Goal: Use online tool/utility: Utilize a website feature to perform a specific function

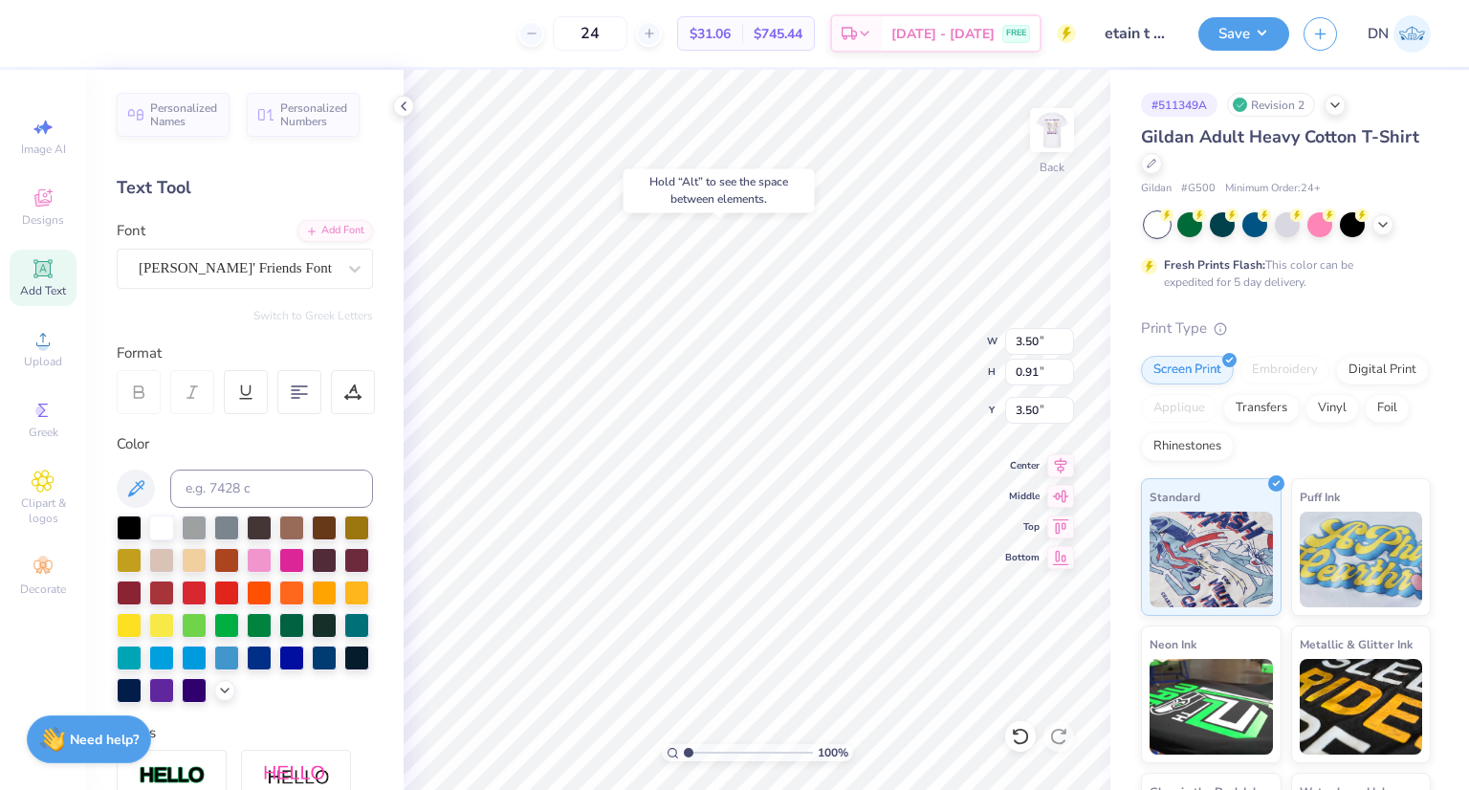
type input "3.50"
click at [1014, 733] on icon at bounding box center [1015, 731] width 4 height 4
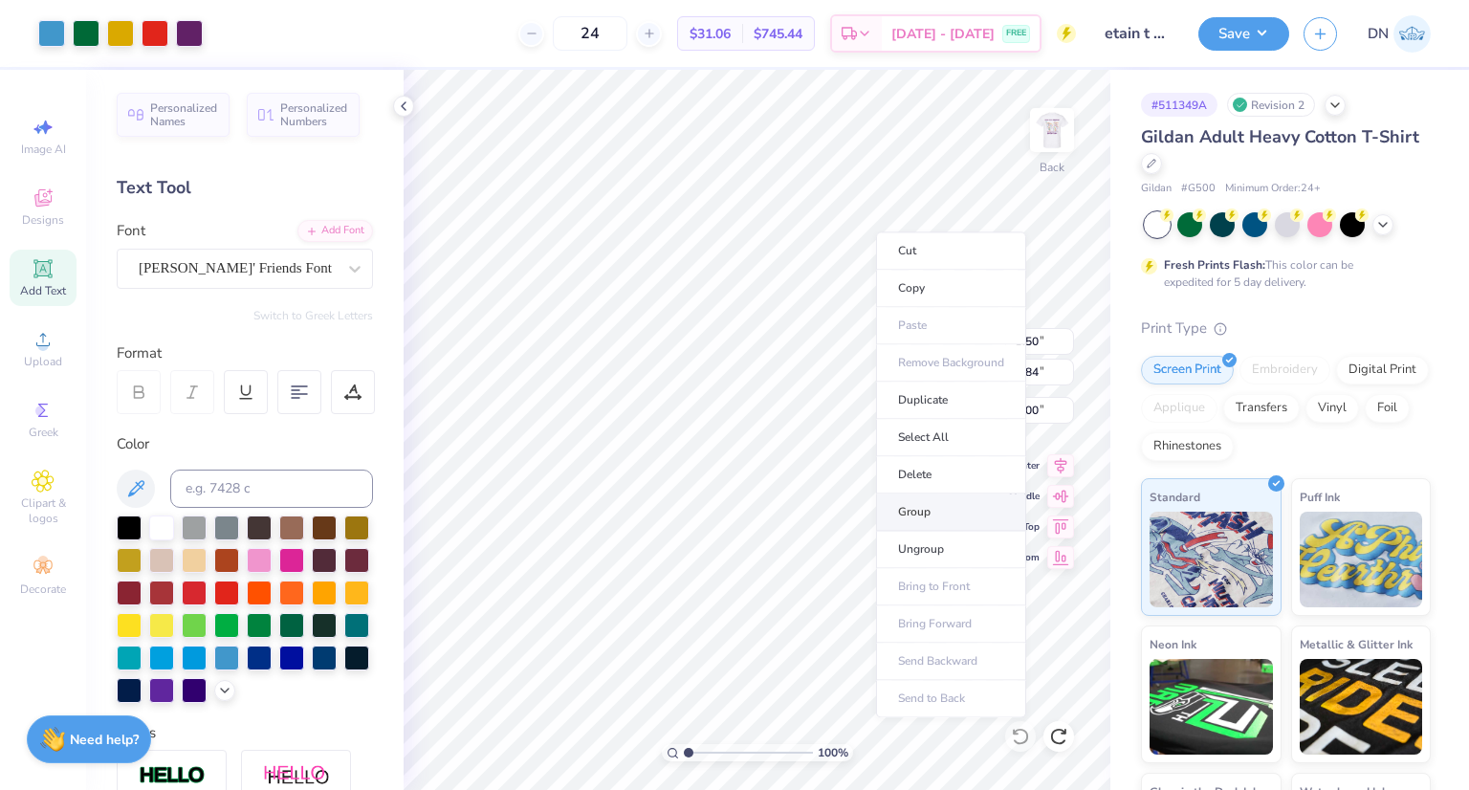
click at [920, 508] on li "Group" at bounding box center [951, 511] width 150 height 37
type input "4.21"
click at [1059, 131] on img at bounding box center [1051, 130] width 76 height 76
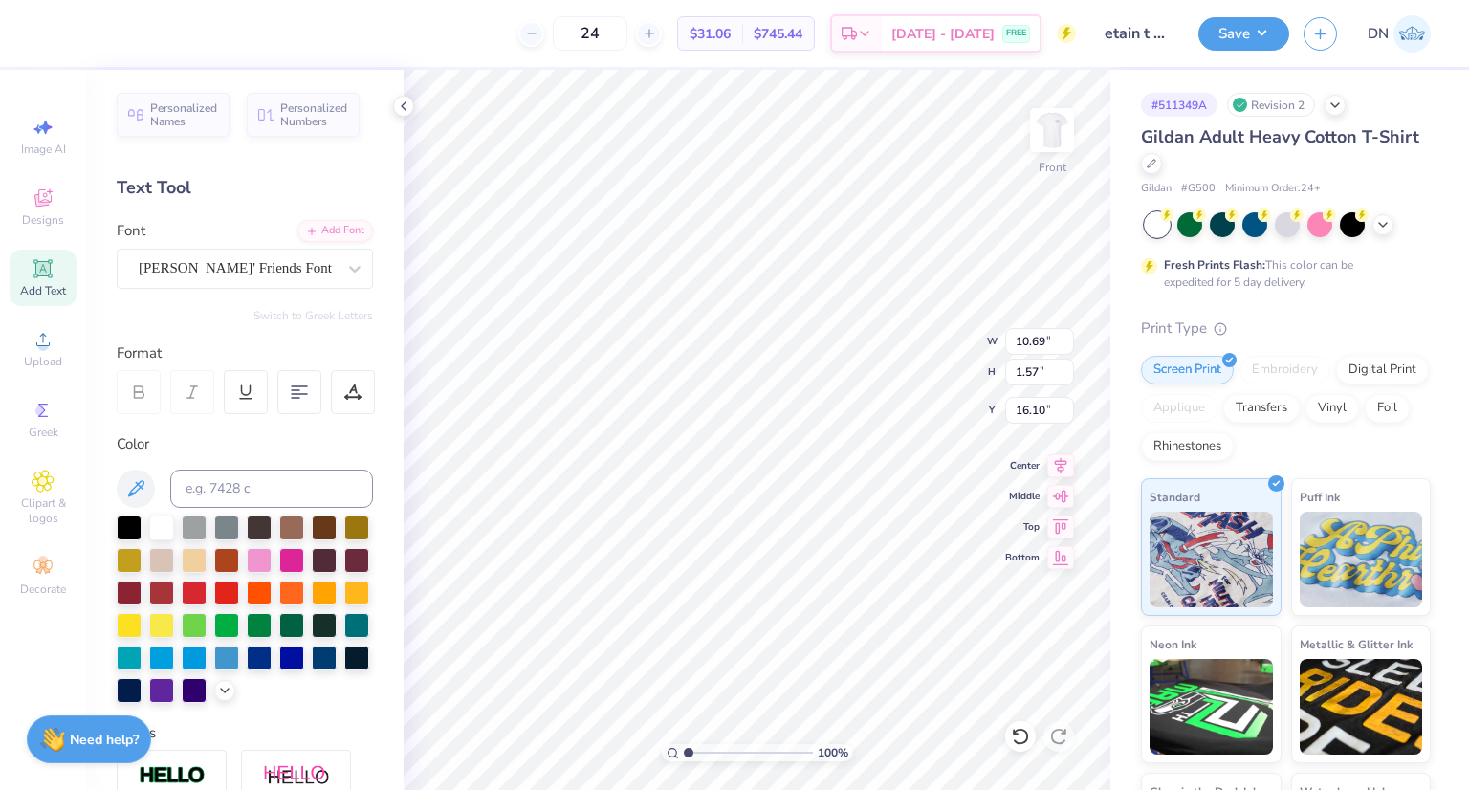
type input "10.69"
type input "1.57"
click at [1059, 458] on icon at bounding box center [1060, 462] width 27 height 23
click at [1020, 735] on icon at bounding box center [1020, 736] width 19 height 19
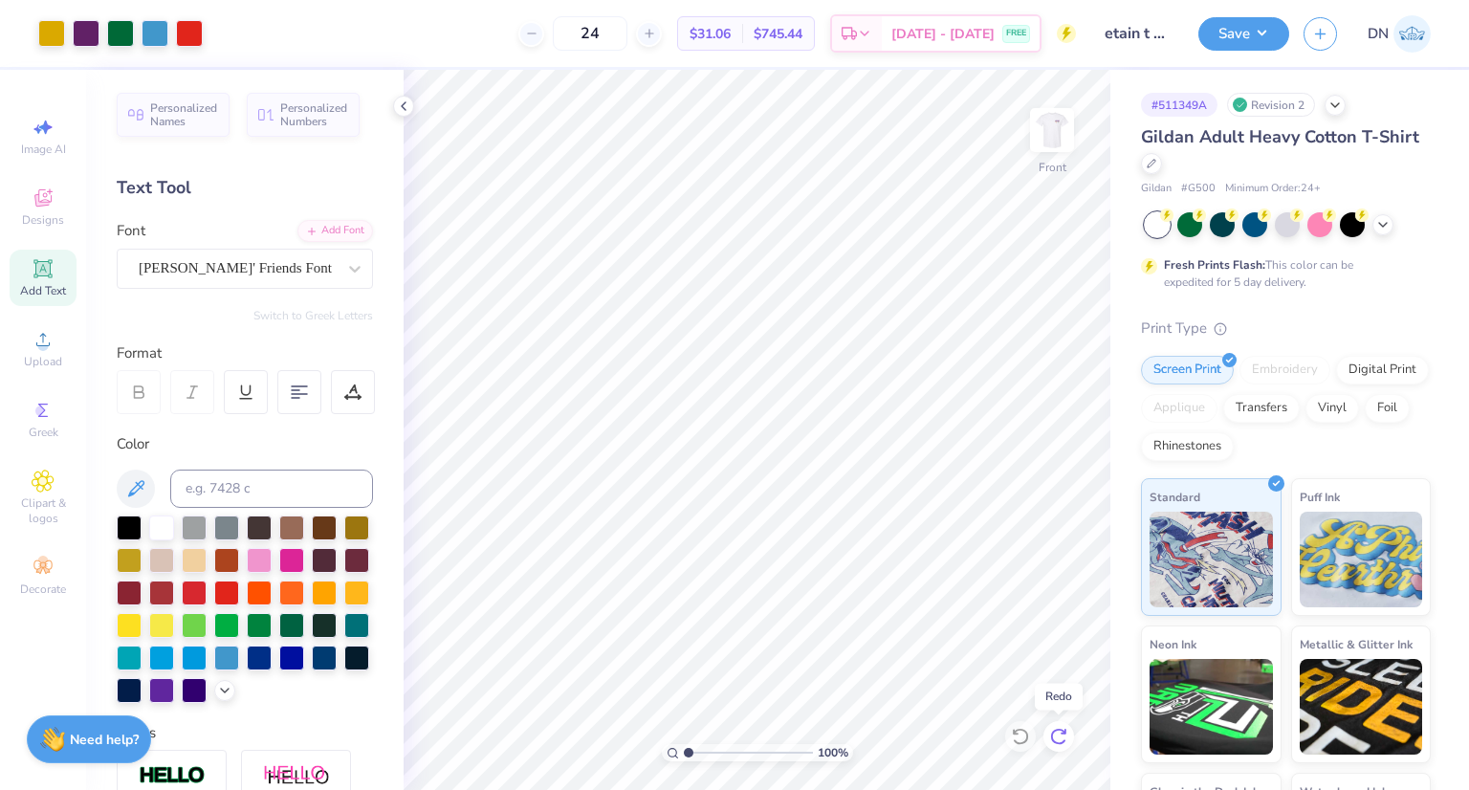
click at [1067, 729] on icon at bounding box center [1058, 736] width 19 height 19
click at [1062, 732] on icon at bounding box center [1063, 731] width 4 height 4
click at [1053, 131] on img at bounding box center [1051, 130] width 76 height 76
click at [1053, 131] on img at bounding box center [1052, 130] width 38 height 38
click at [1243, 40] on button "Save" at bounding box center [1243, 30] width 91 height 33
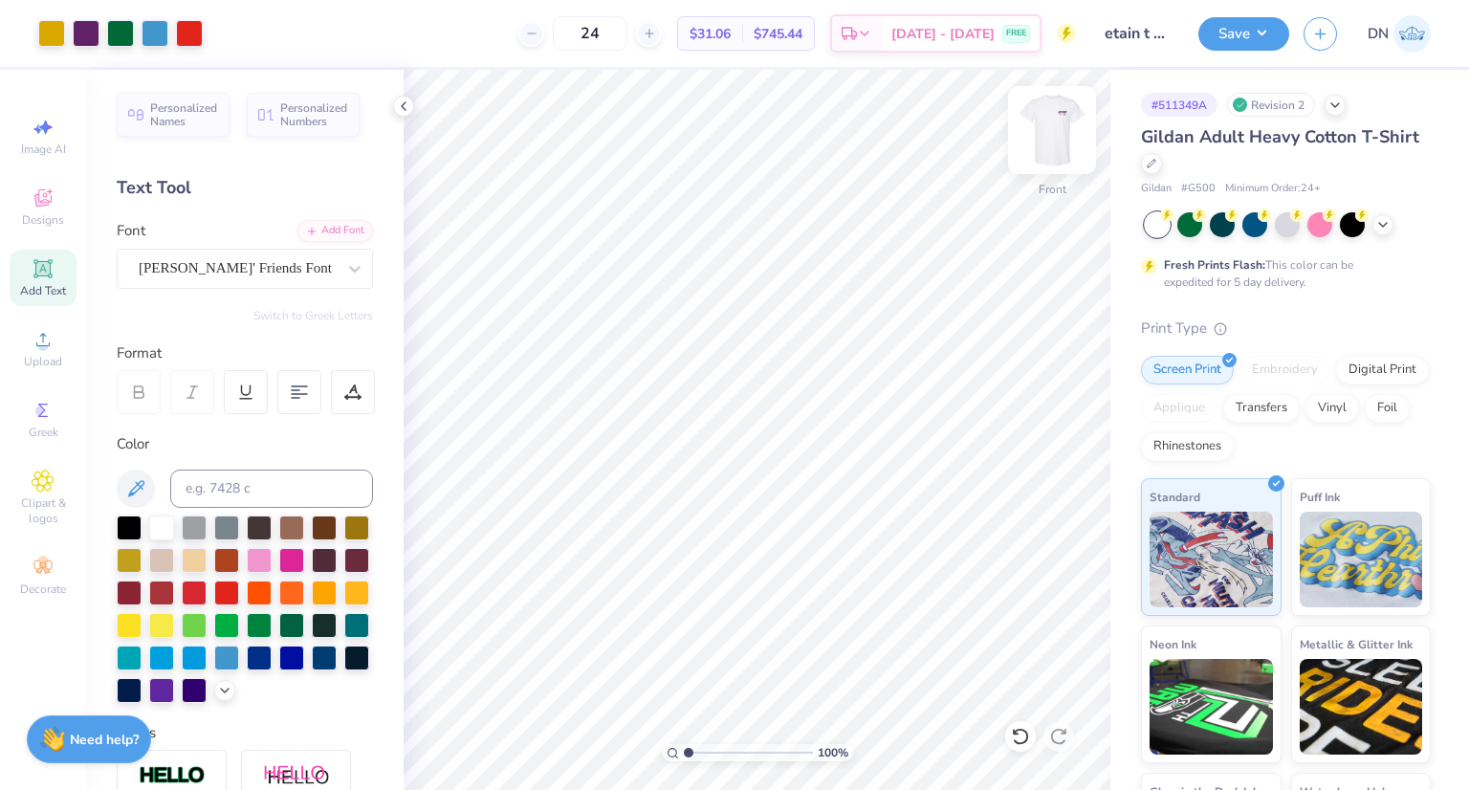
click at [1062, 126] on img at bounding box center [1051, 130] width 76 height 76
click at [1258, 21] on button "Save" at bounding box center [1243, 30] width 91 height 33
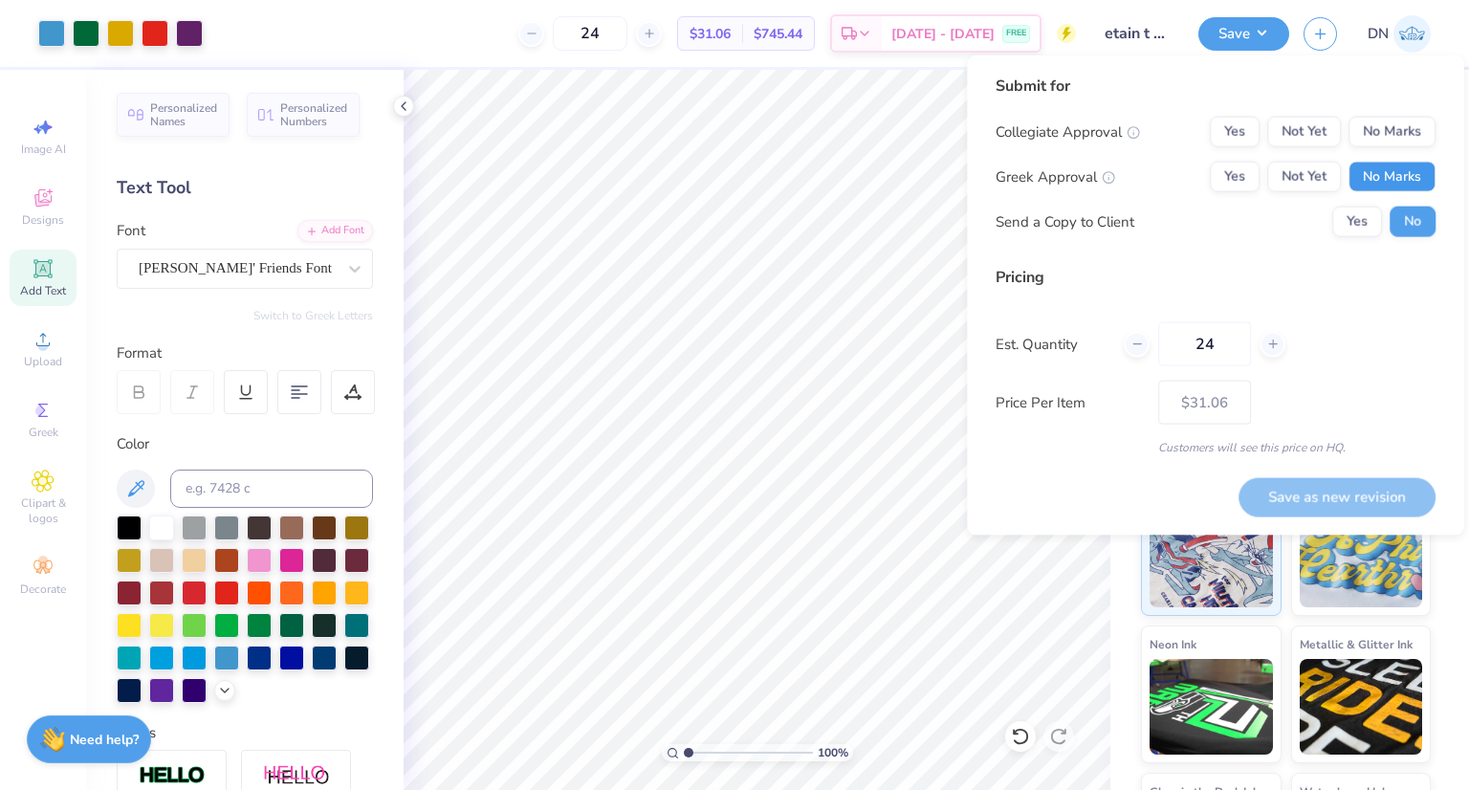
click at [1384, 177] on button "No Marks" at bounding box center [1391, 177] width 87 height 31
click at [1391, 127] on button "No Marks" at bounding box center [1391, 132] width 87 height 31
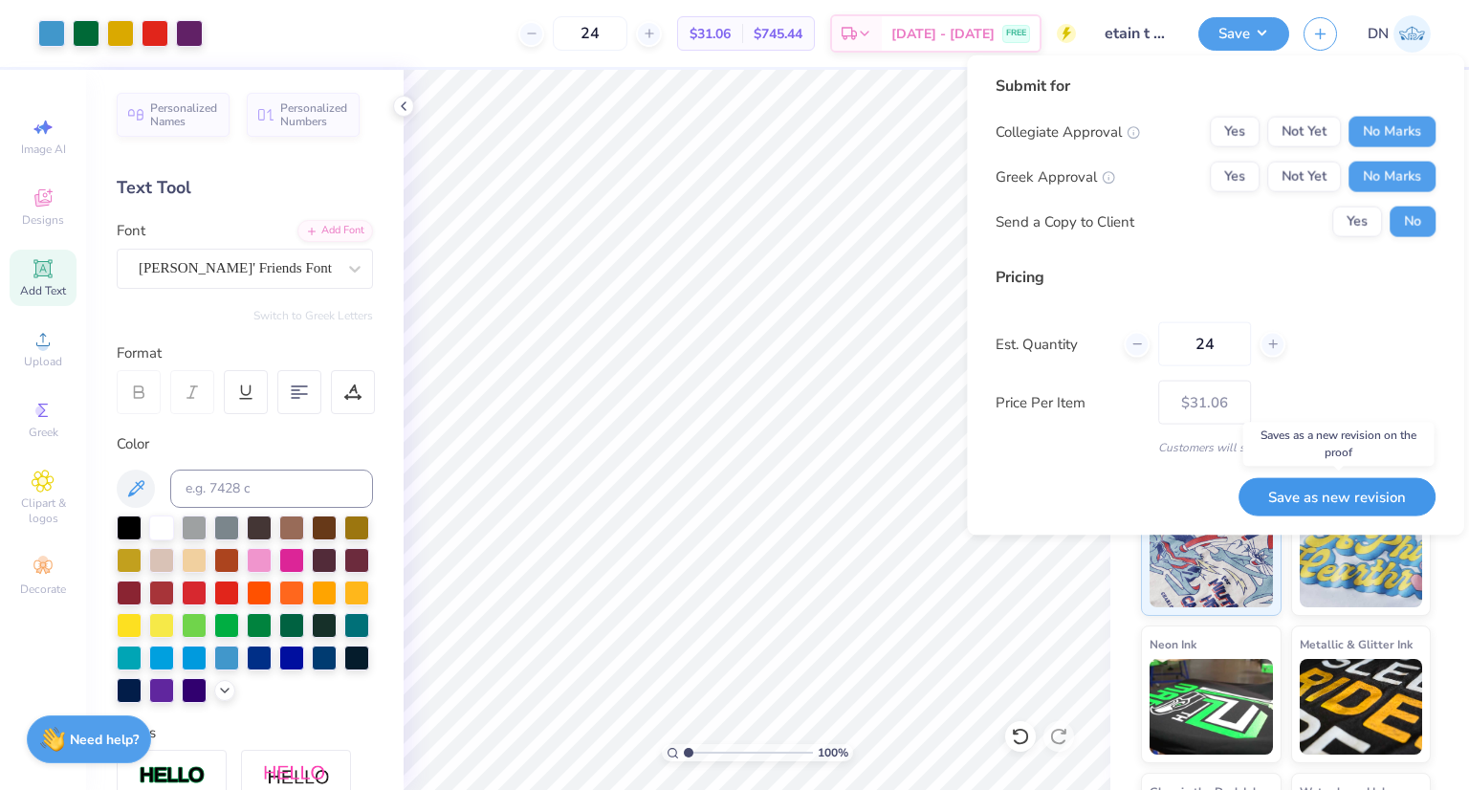
click at [1327, 494] on button "Save as new revision" at bounding box center [1336, 496] width 197 height 38
type input "$31.06"
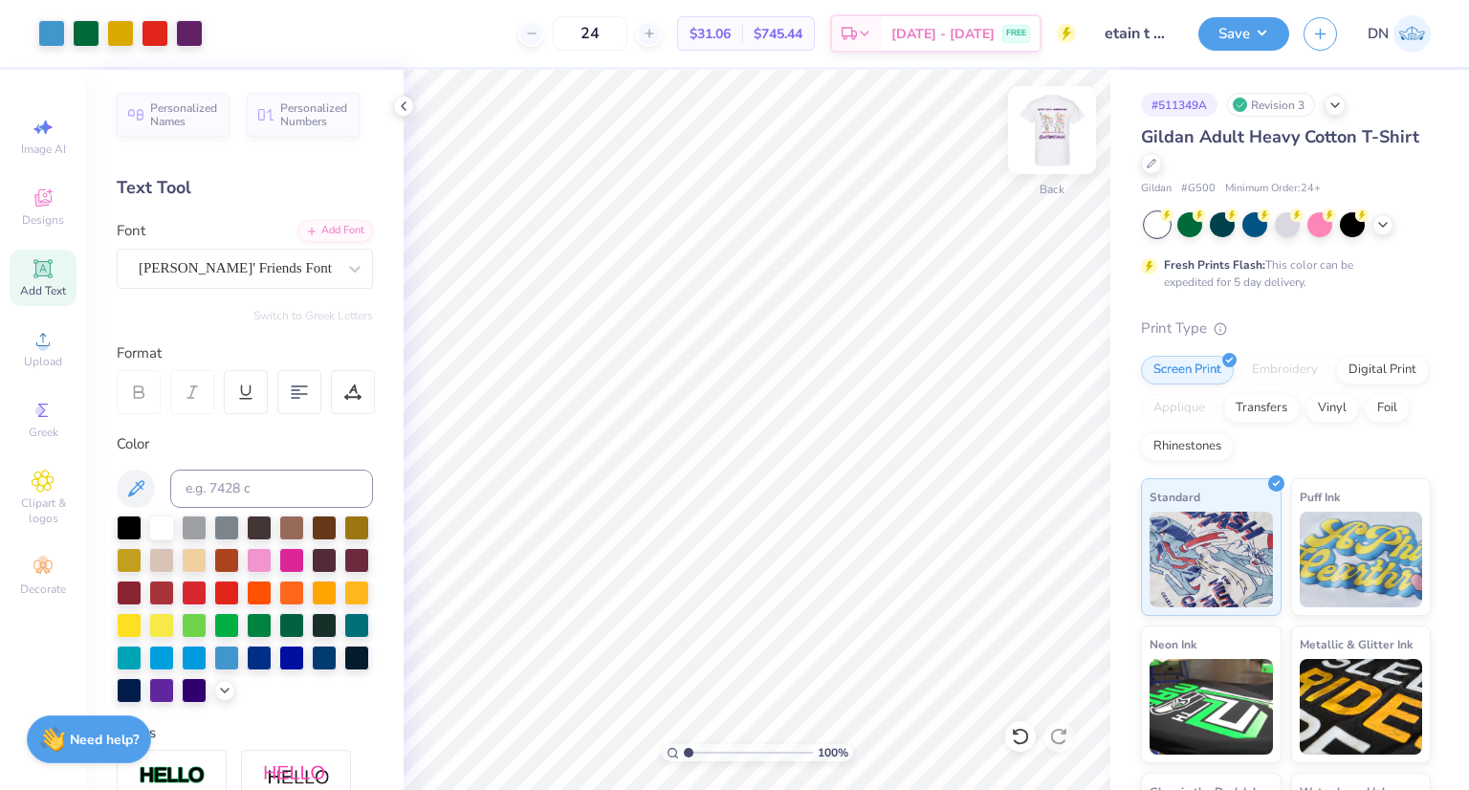
click at [1049, 132] on img at bounding box center [1051, 130] width 76 height 76
click at [1061, 127] on img at bounding box center [1051, 130] width 76 height 76
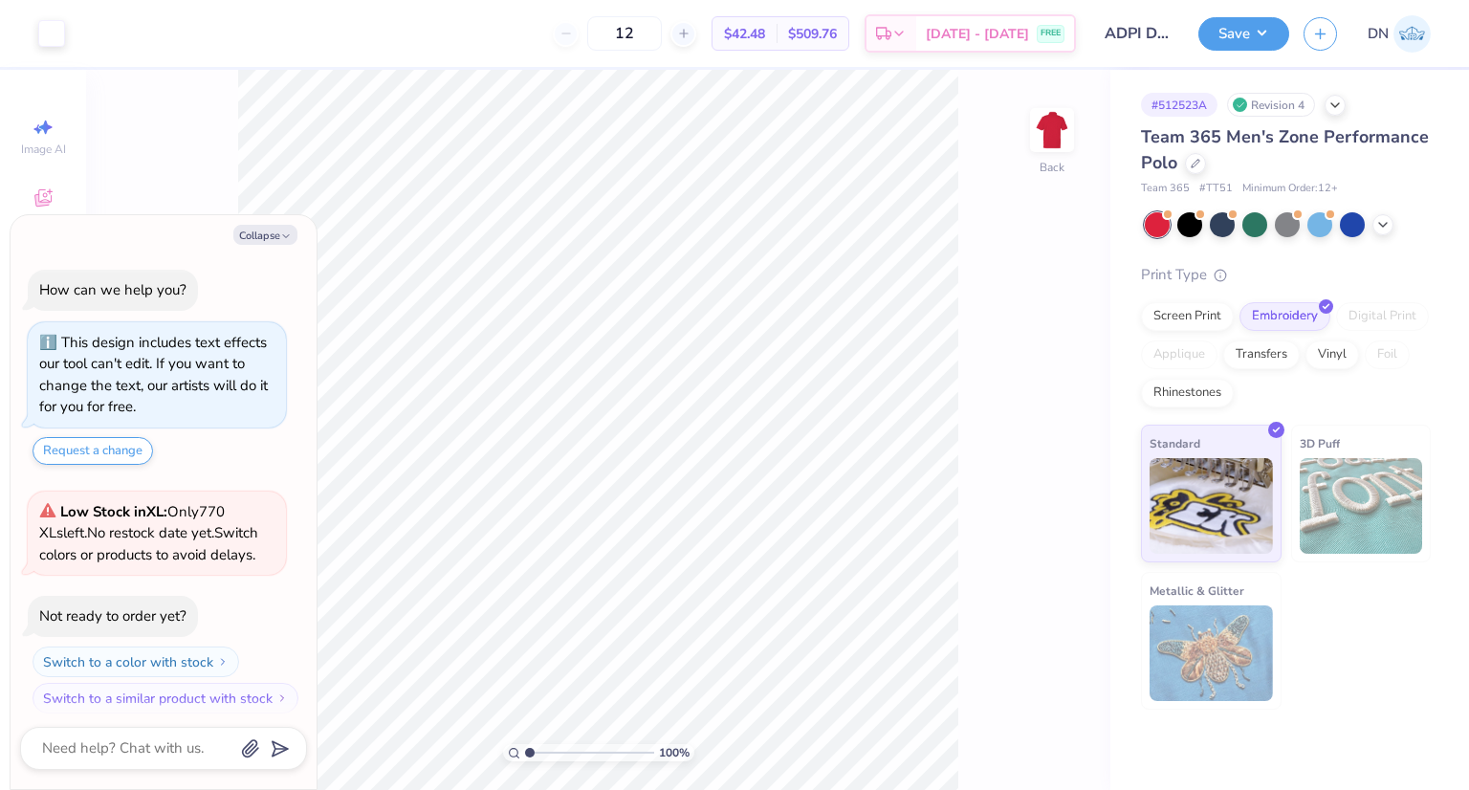
scroll to position [10, 0]
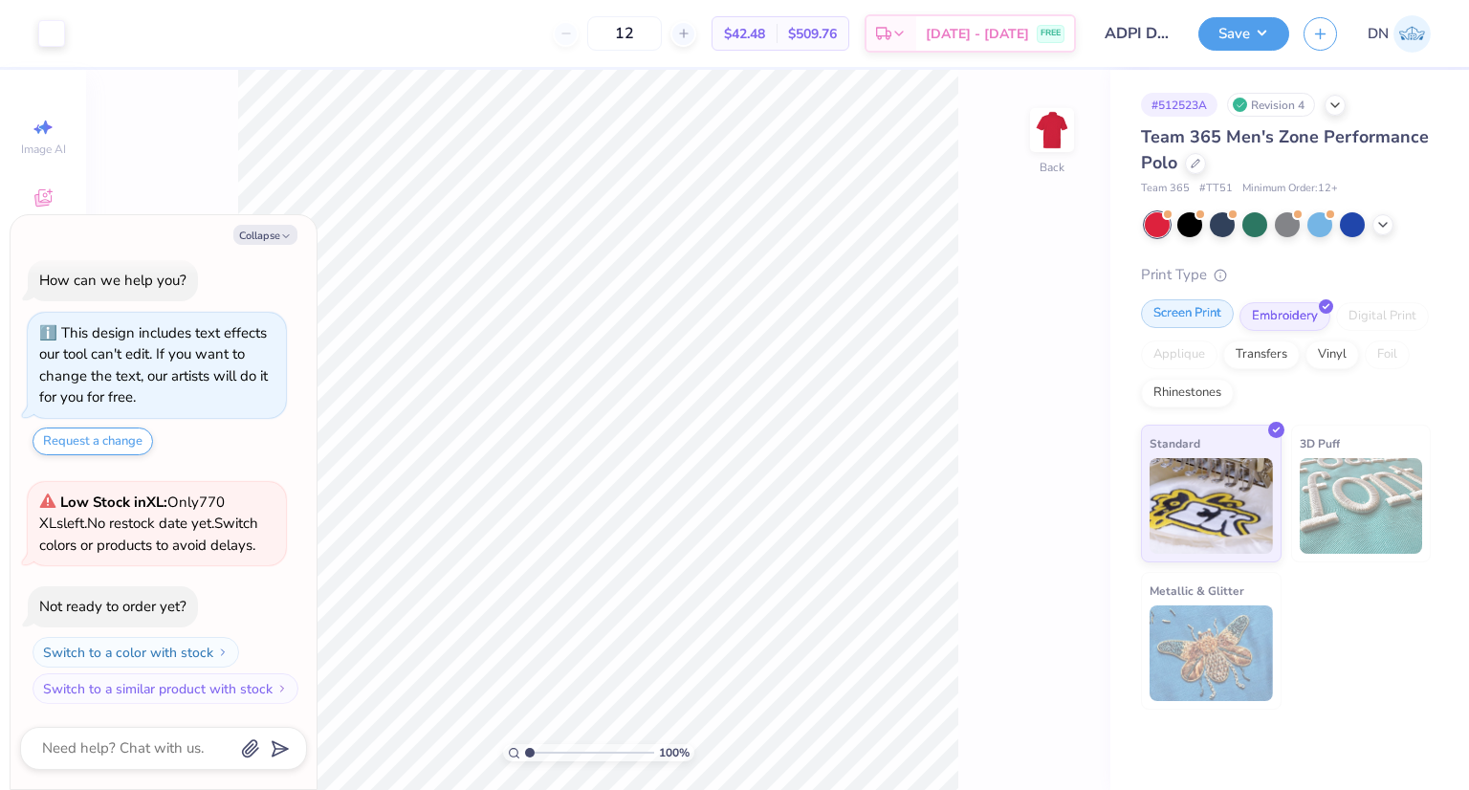
click at [1186, 308] on div "Screen Print" at bounding box center [1187, 313] width 93 height 29
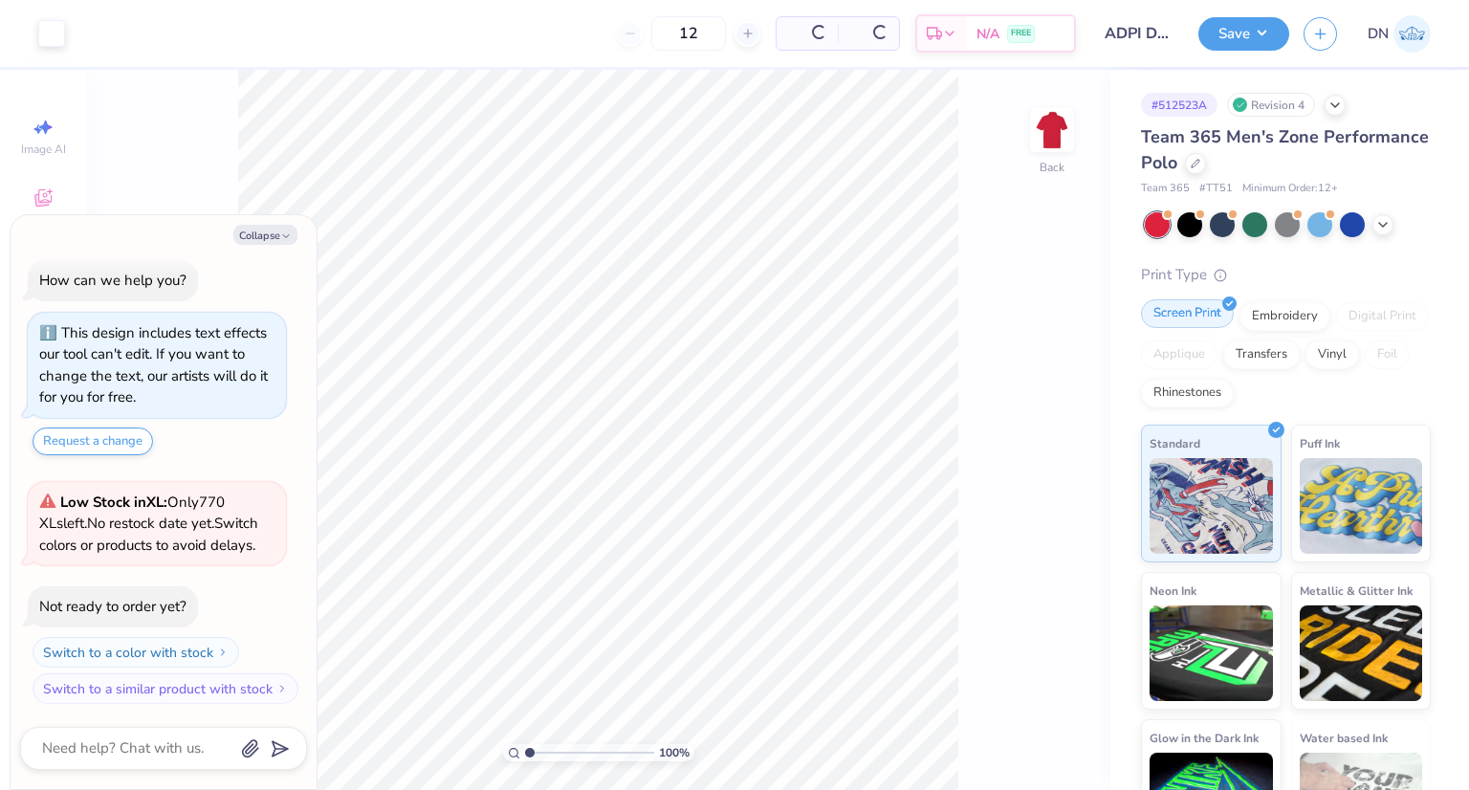
type textarea "x"
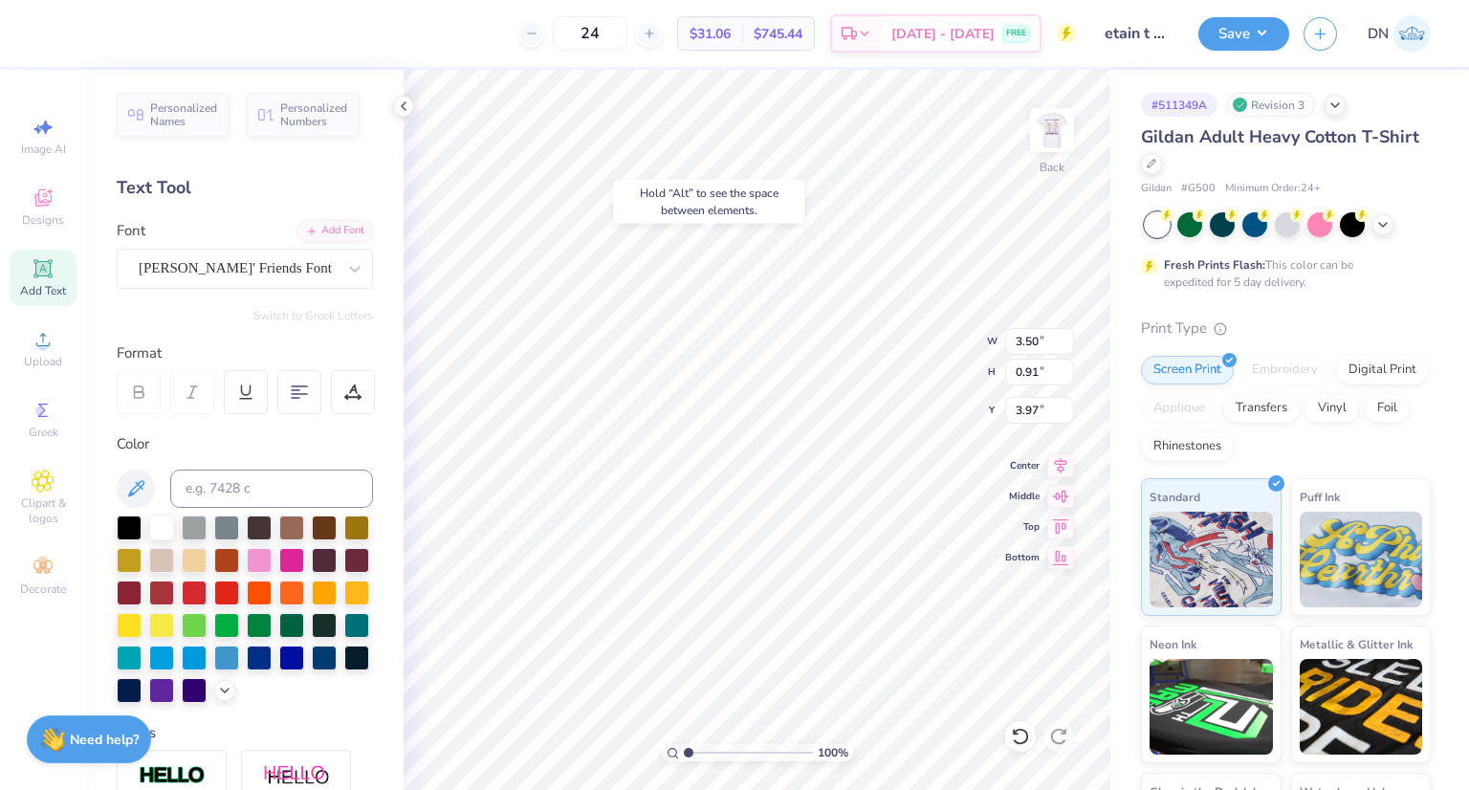
type input "3.97"
click at [1012, 732] on icon at bounding box center [1020, 736] width 19 height 19
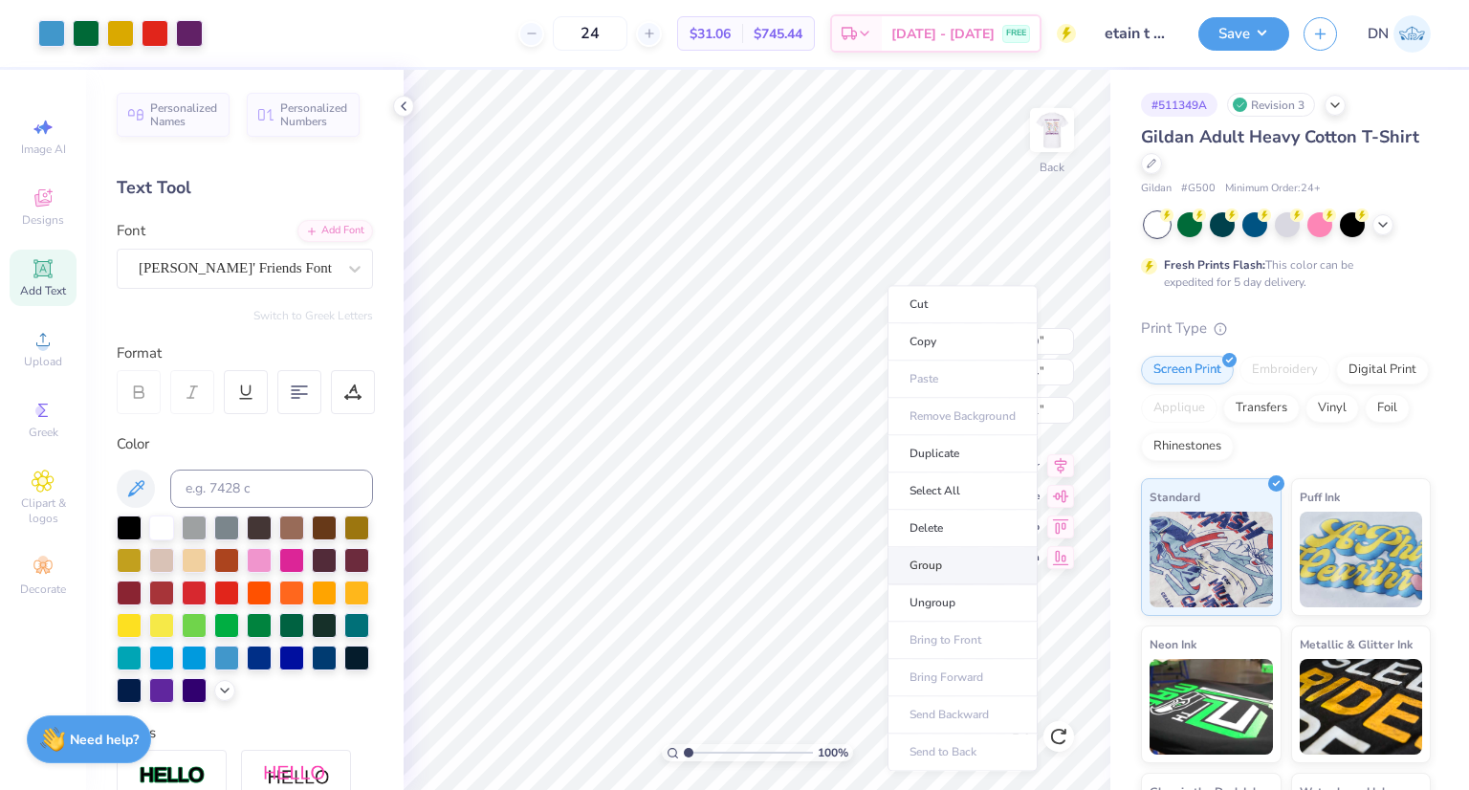
click at [936, 570] on li "Group" at bounding box center [962, 565] width 150 height 37
type input "3.62"
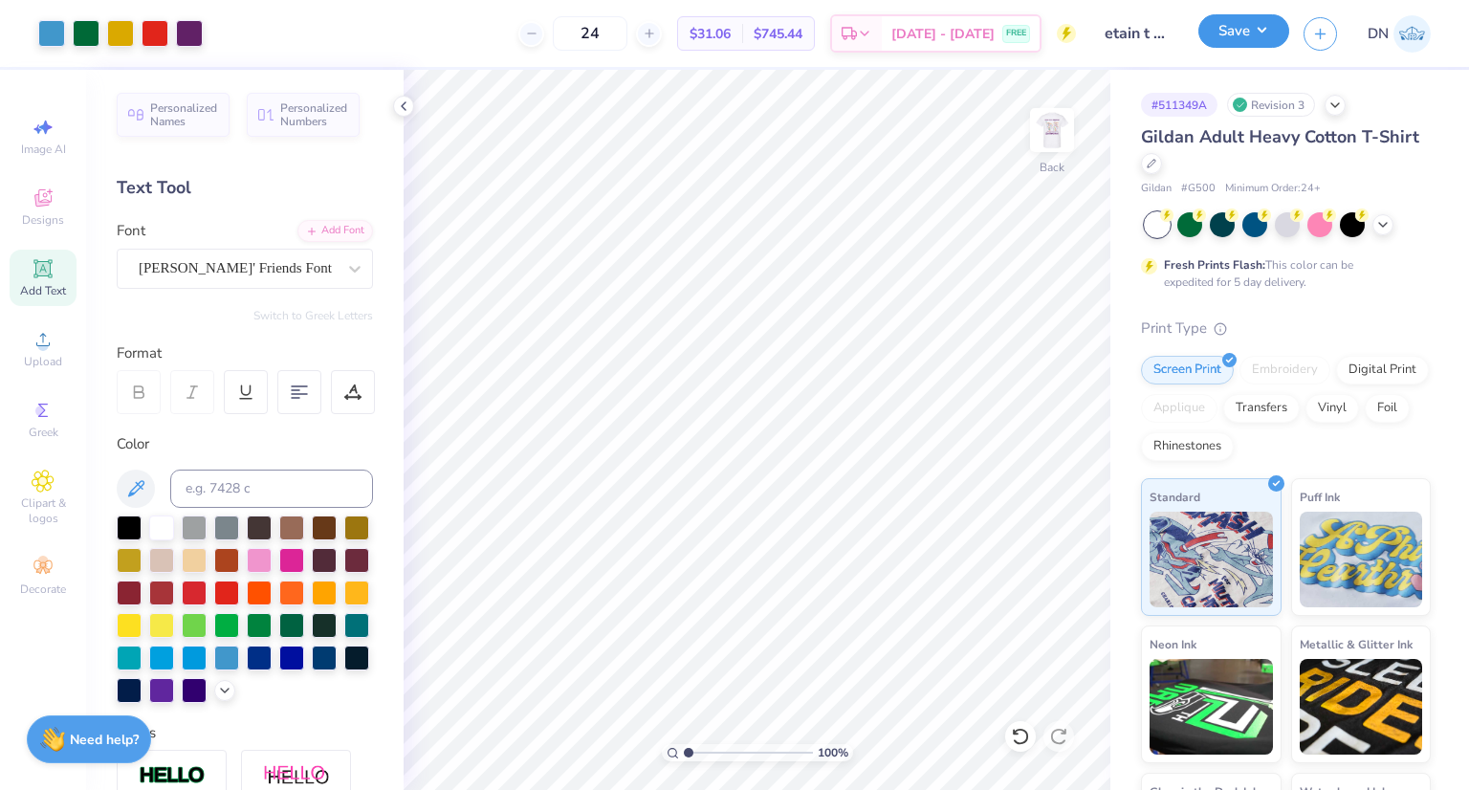
click at [1259, 41] on button "Save" at bounding box center [1243, 30] width 91 height 33
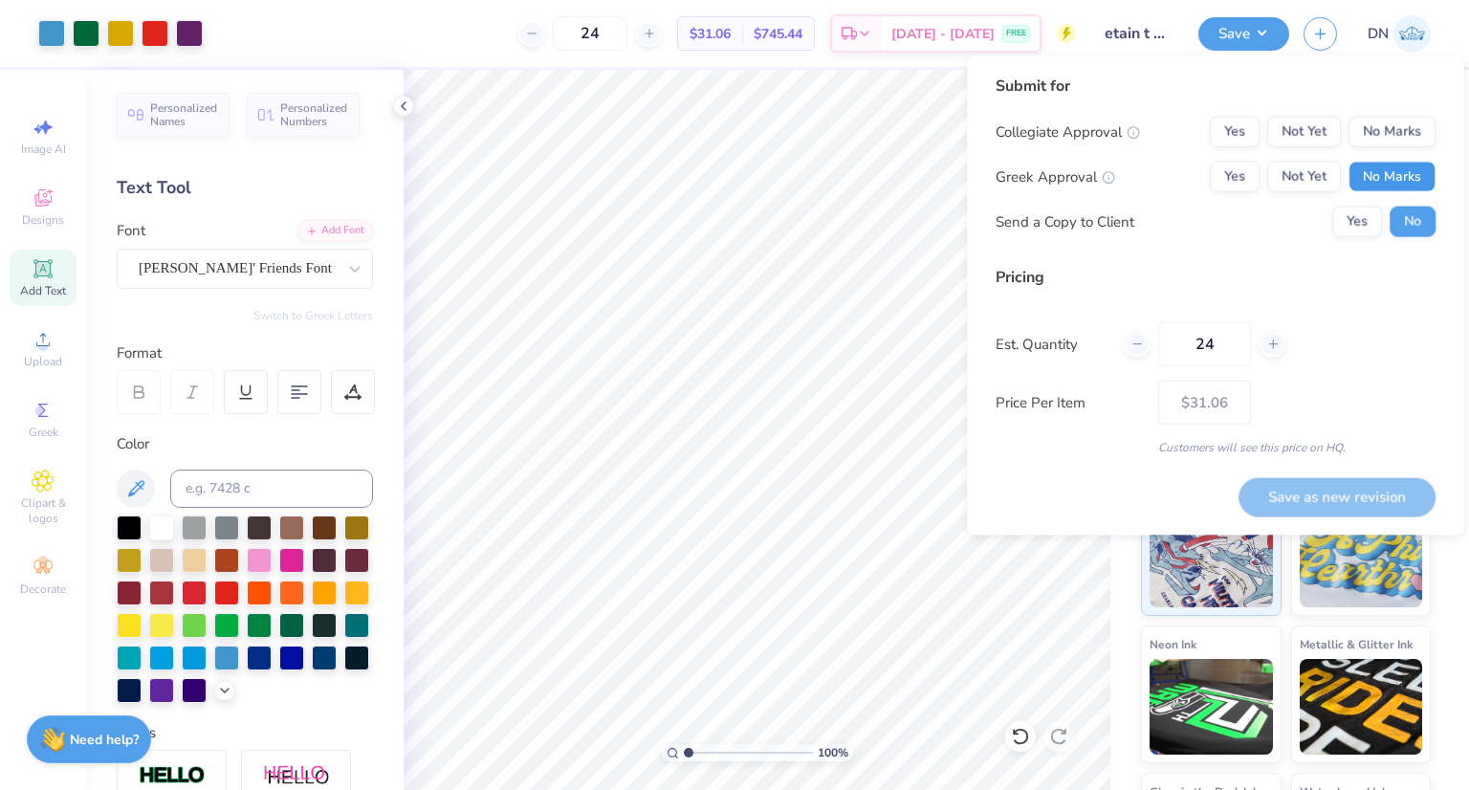
click at [1382, 181] on button "No Marks" at bounding box center [1391, 177] width 87 height 31
click at [1389, 144] on button "No Marks" at bounding box center [1391, 132] width 87 height 31
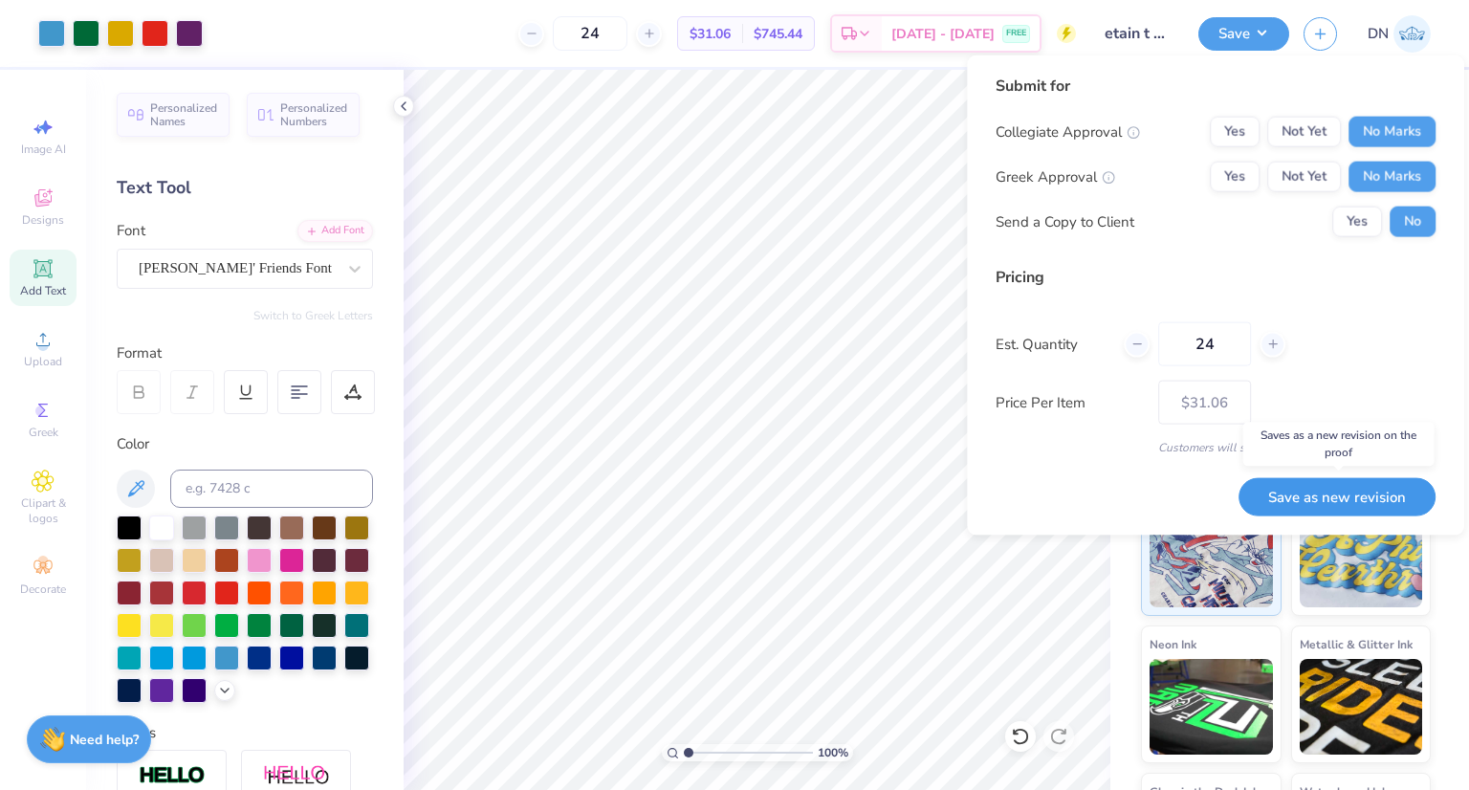
click at [1337, 498] on button "Save as new revision" at bounding box center [1336, 496] width 197 height 38
type input "$31.06"
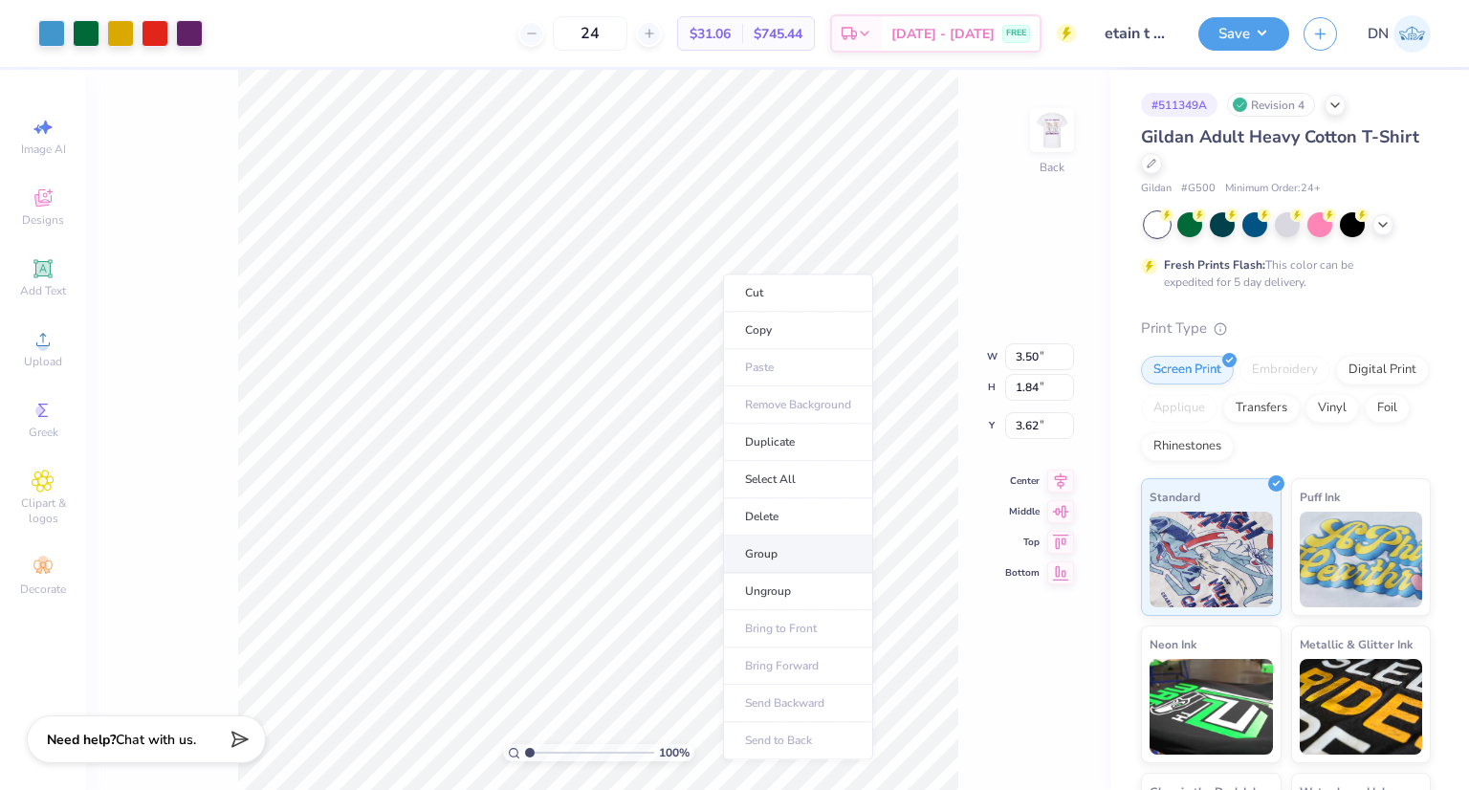
click at [780, 541] on li "Group" at bounding box center [798, 553] width 150 height 37
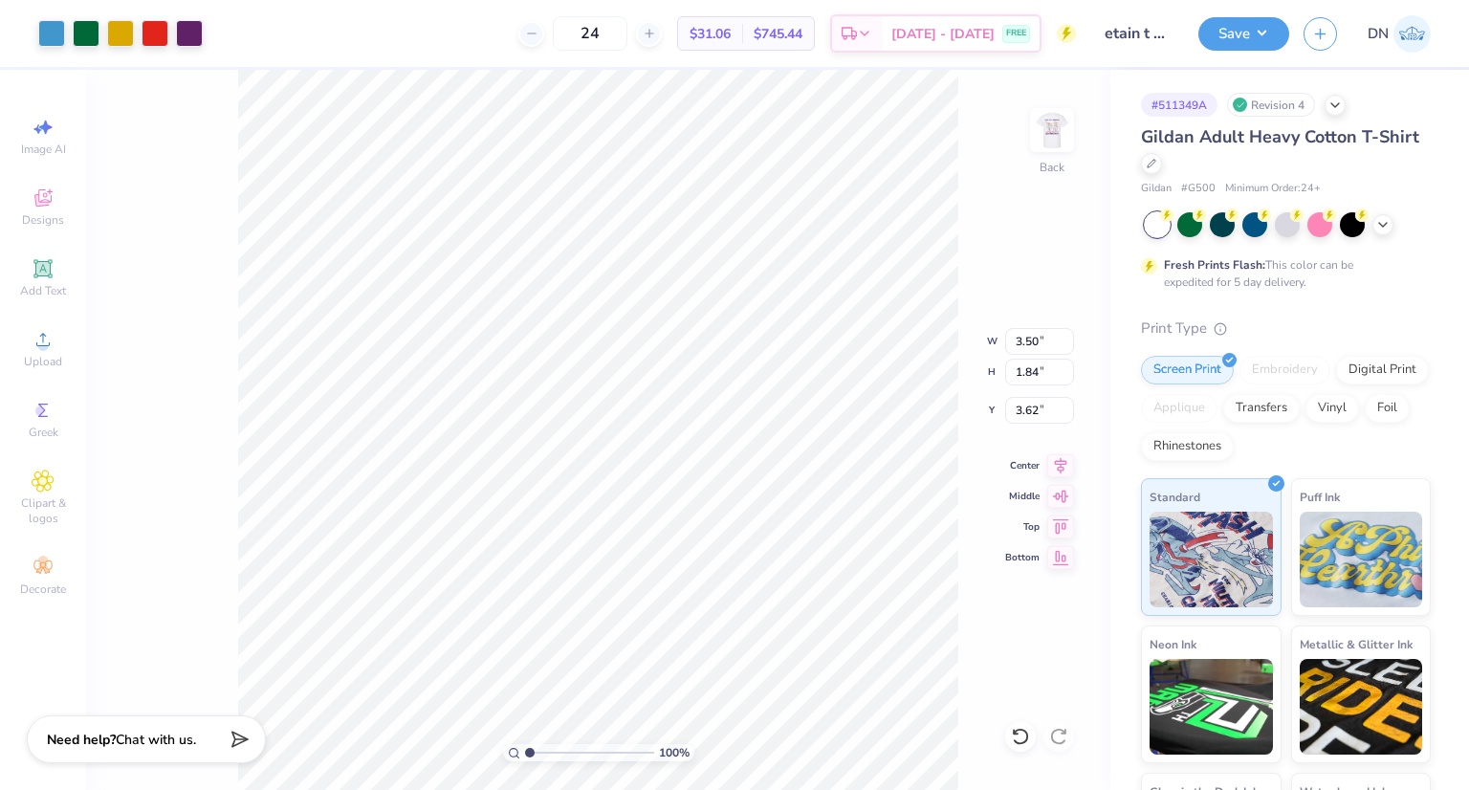
type input "3.35"
click at [1255, 54] on div "Save DN" at bounding box center [1333, 33] width 271 height 67
click at [1254, 50] on div "Save" at bounding box center [1243, 33] width 91 height 33
click at [1255, 47] on button "Save" at bounding box center [1243, 30] width 91 height 33
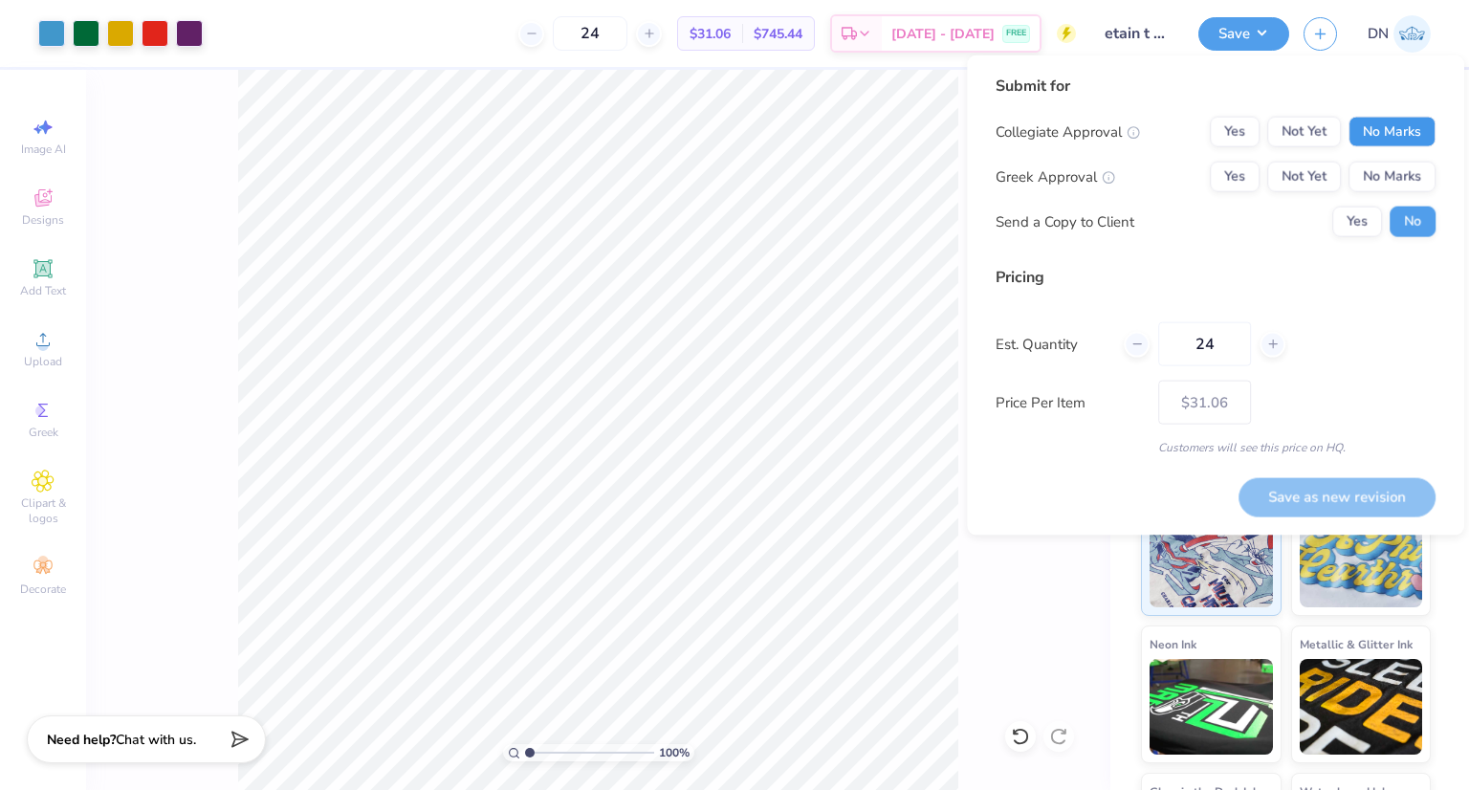
click at [1392, 141] on button "No Marks" at bounding box center [1391, 132] width 87 height 31
click at [1396, 172] on button "No Marks" at bounding box center [1391, 177] width 87 height 31
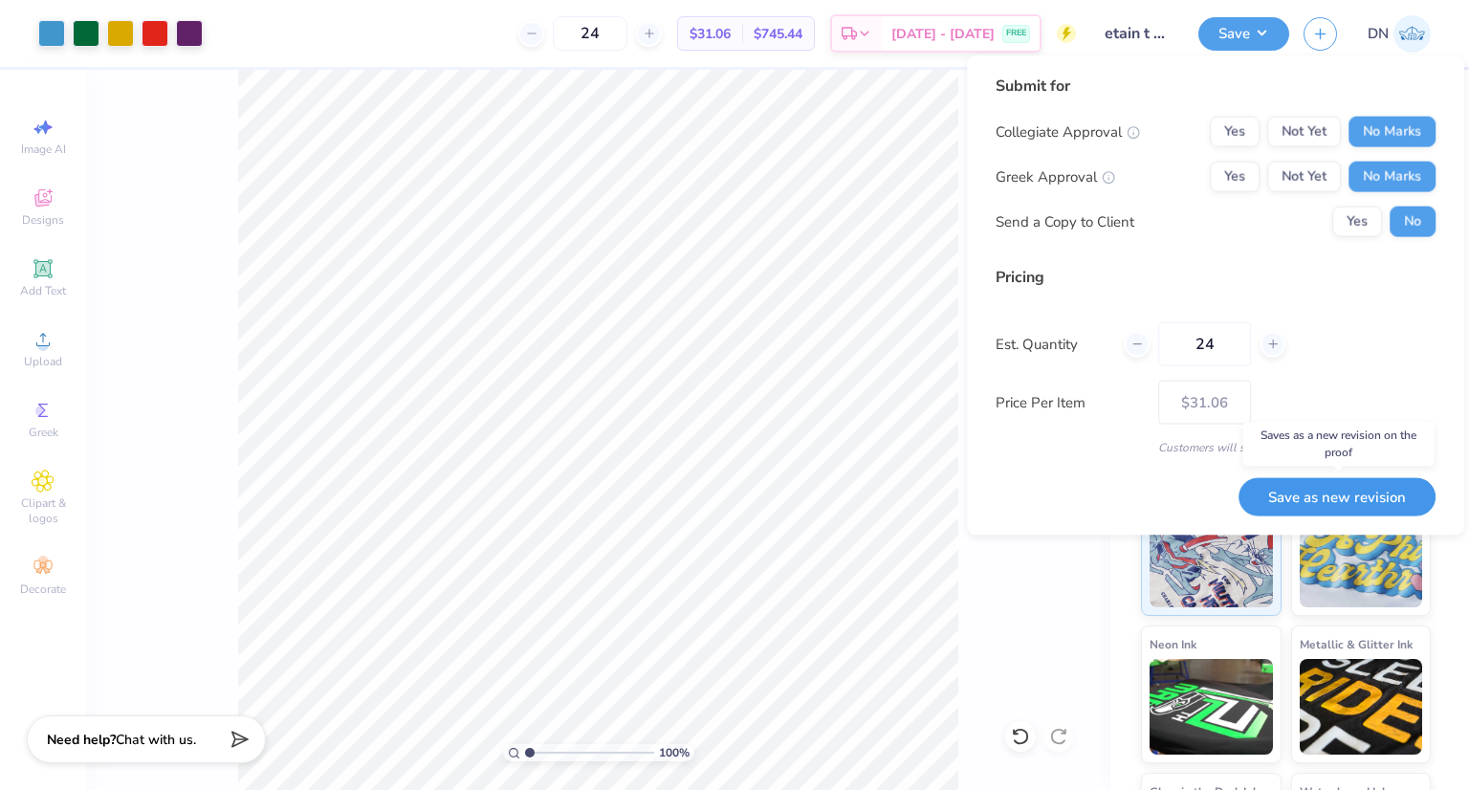
click at [1321, 502] on button "Save as new revision" at bounding box center [1336, 496] width 197 height 38
type input "$31.06"
